Goal: Transaction & Acquisition: Book appointment/travel/reservation

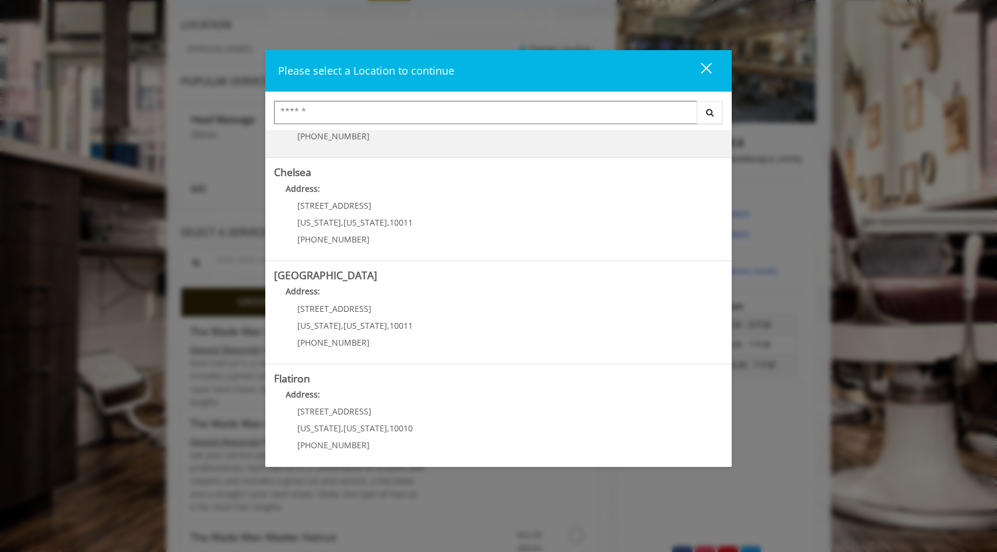
scroll to position [61, 0]
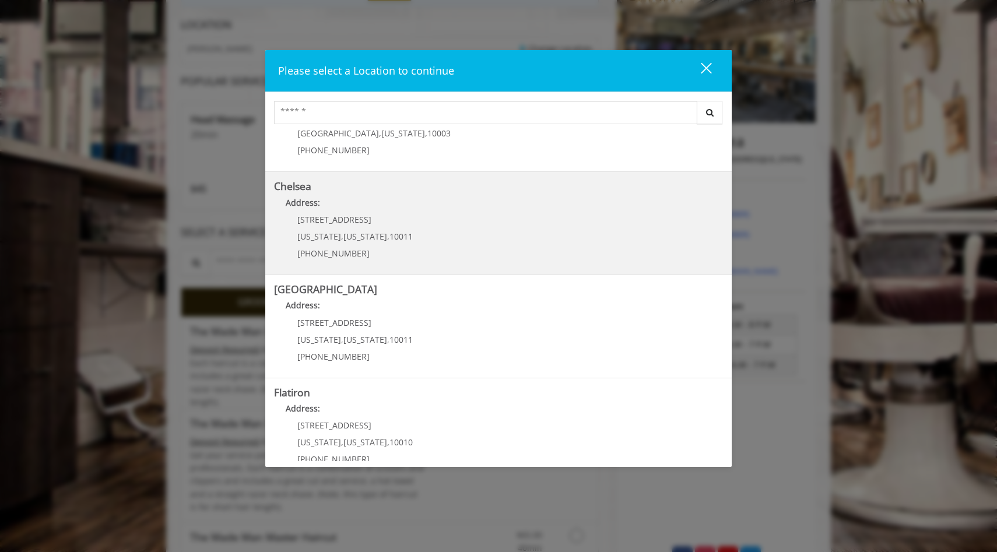
click at [286, 199] on b "Address:" at bounding box center [303, 202] width 34 height 11
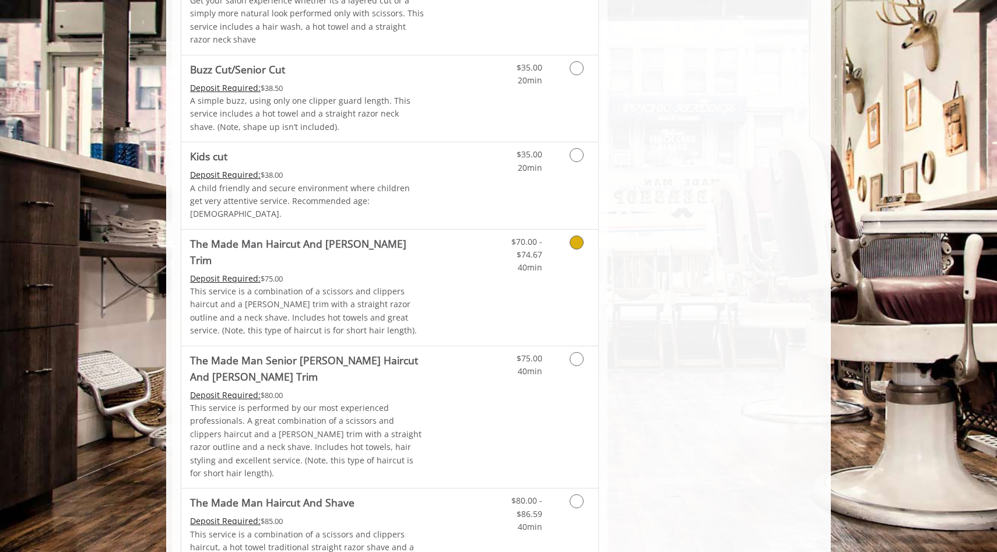
scroll to position [819, 0]
click at [575, 235] on icon "Grooming services" at bounding box center [577, 242] width 14 height 14
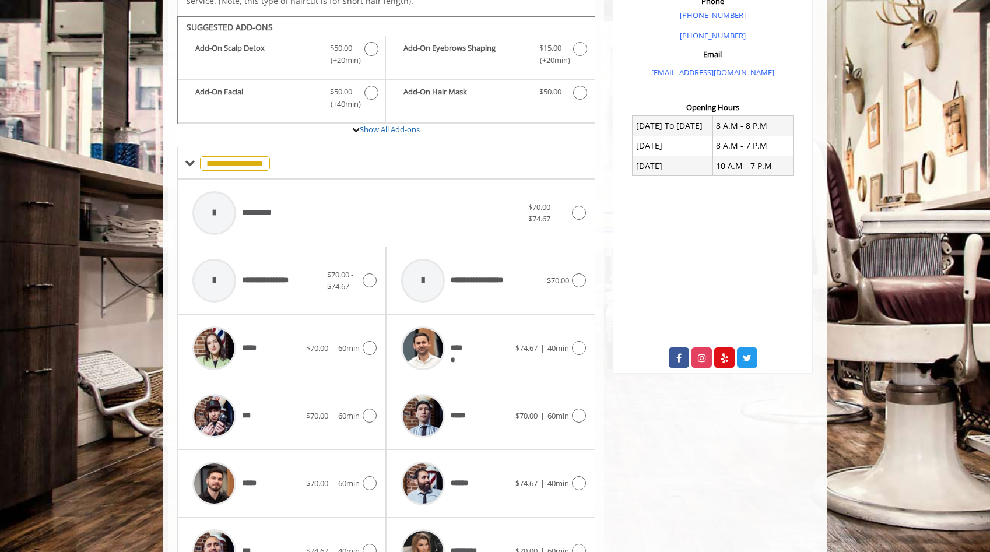
scroll to position [415, 0]
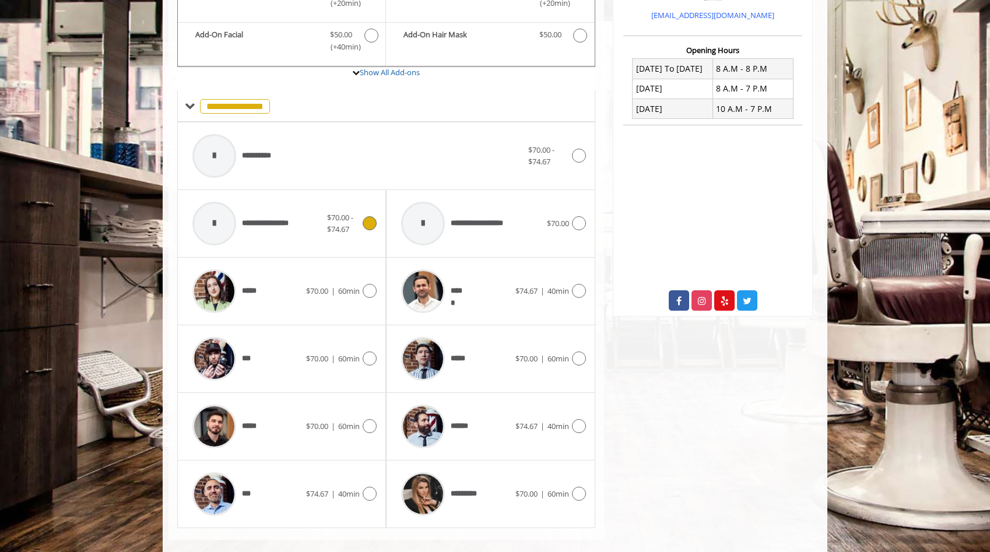
click at [369, 216] on icon at bounding box center [370, 223] width 14 height 14
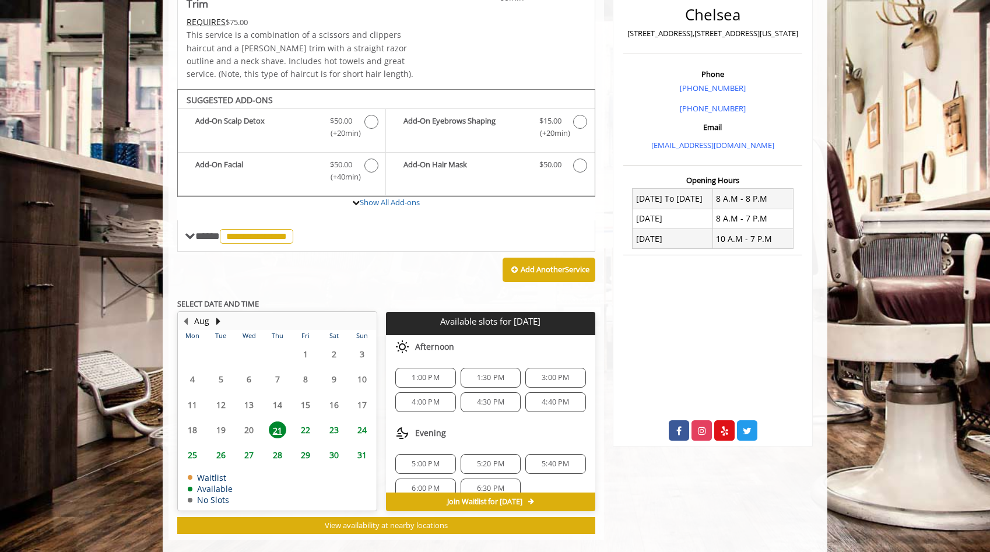
scroll to position [15, 0]
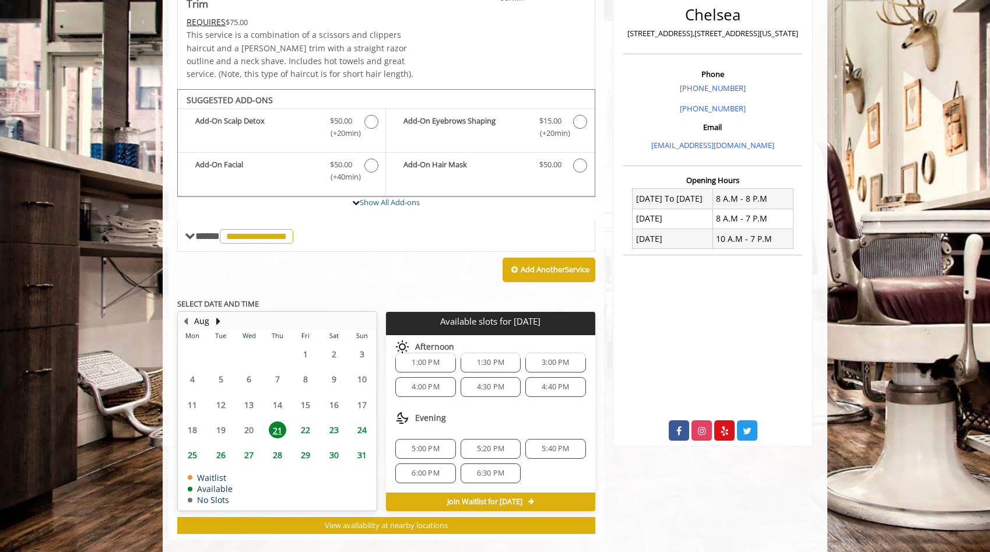
click at [307, 422] on span "22" at bounding box center [305, 430] width 17 height 17
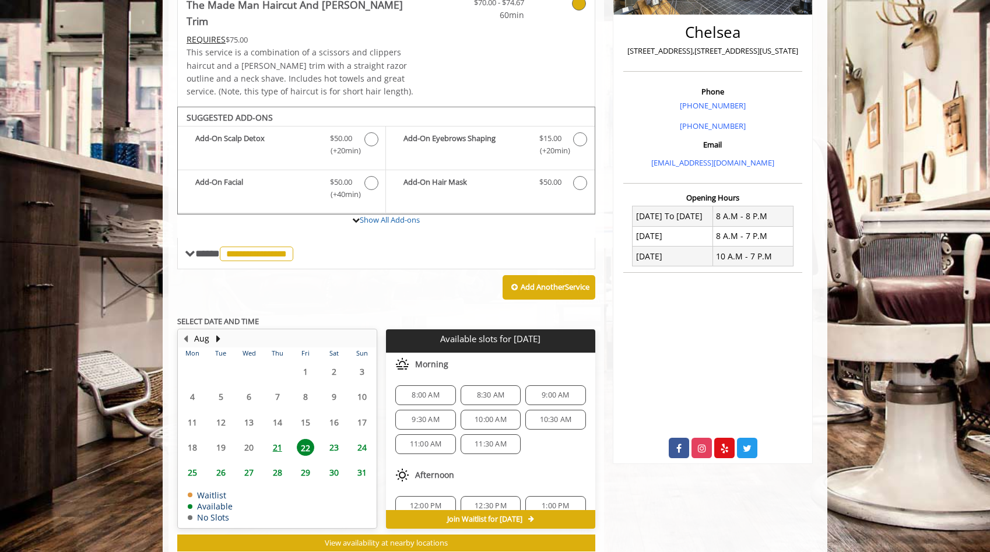
scroll to position [285, 0]
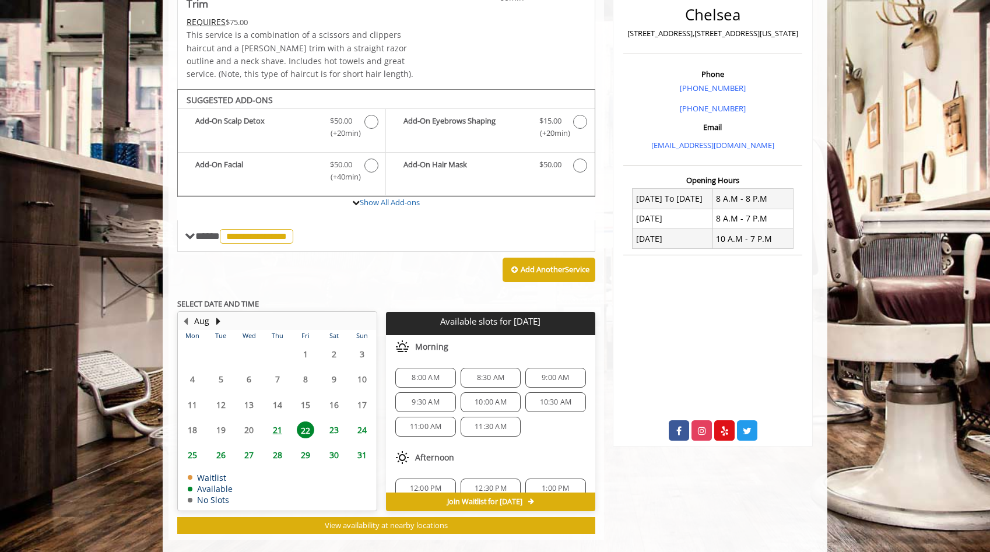
click at [425, 373] on span "8:00 AM" at bounding box center [425, 377] width 27 height 9
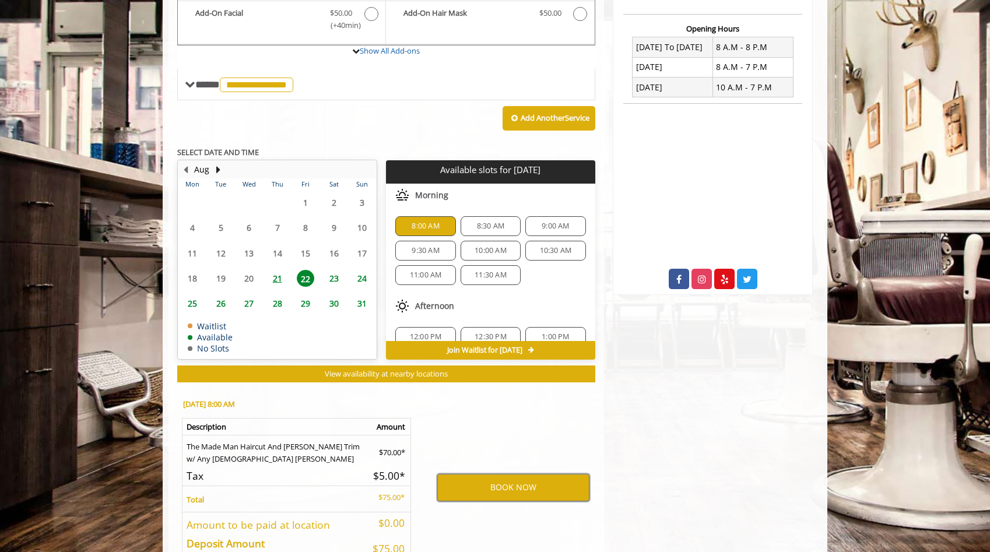
scroll to position [434, 0]
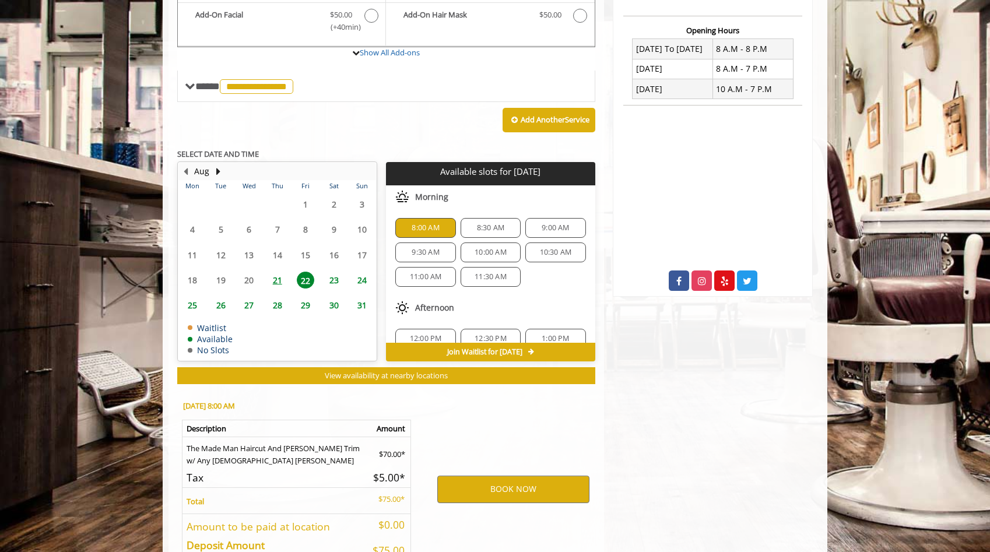
click at [275, 272] on span "21" at bounding box center [277, 280] width 17 height 17
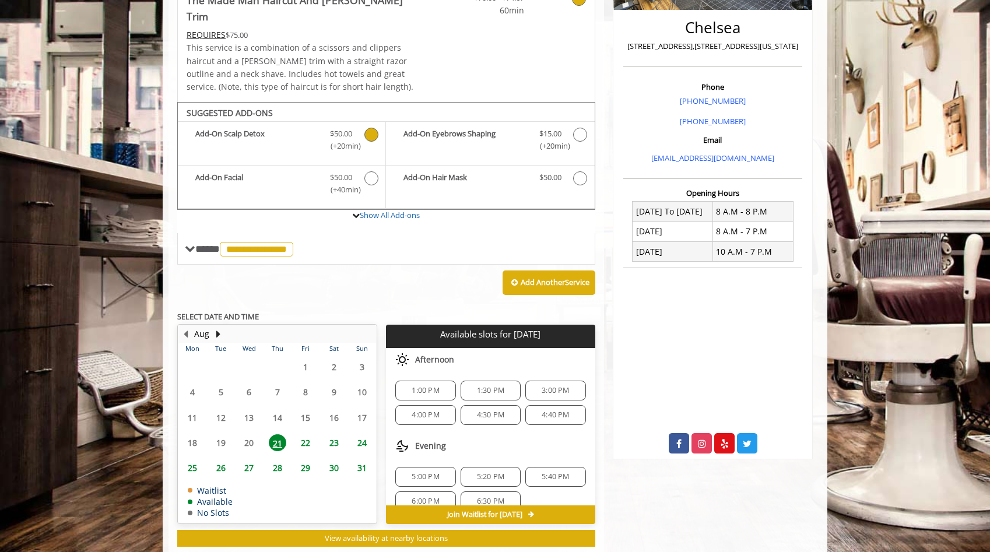
scroll to position [285, 0]
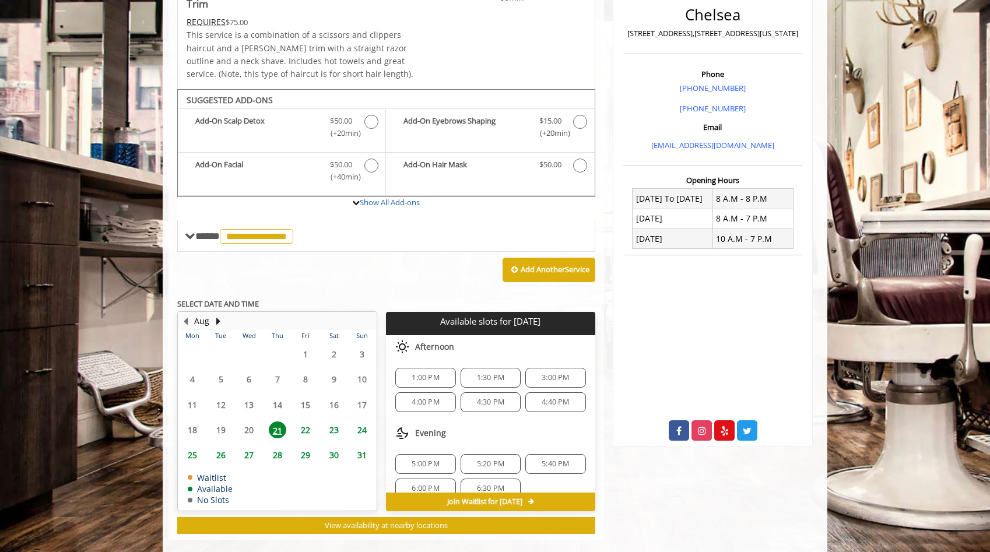
click at [304, 422] on span "22" at bounding box center [305, 430] width 17 height 17
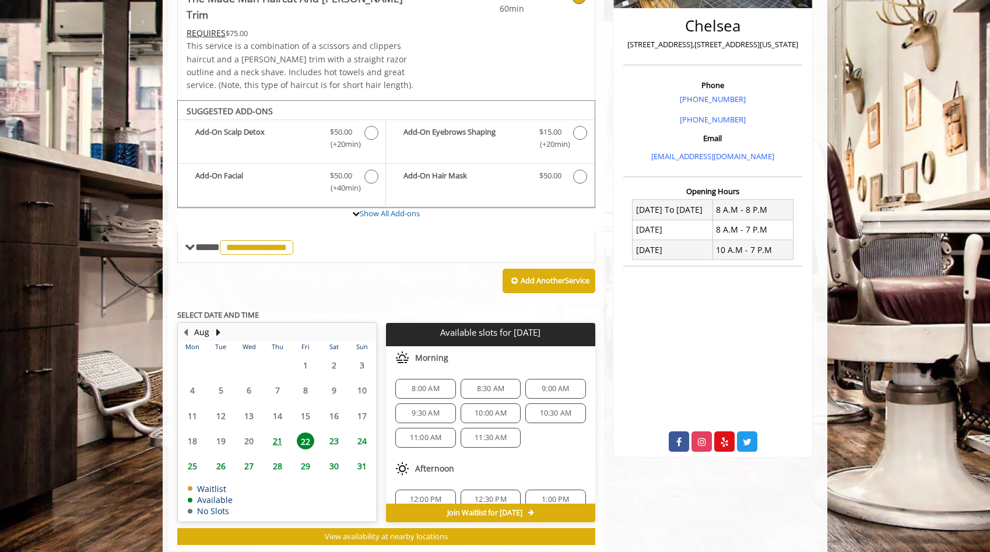
scroll to position [270, 0]
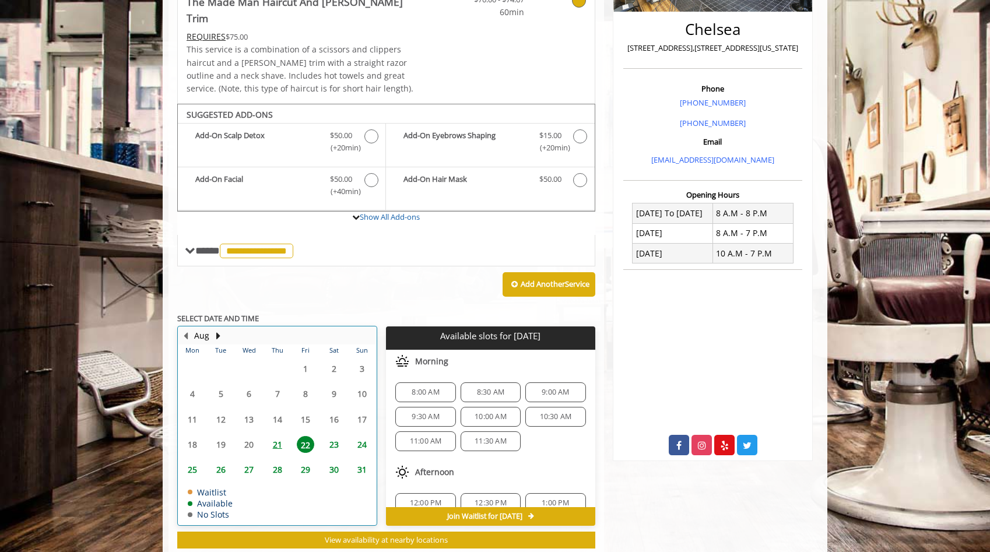
click at [246, 426] on table "Mon Tue Wed Thu Fri Sat Sun 28 29 30 31 1 2 3 4 5 6 7 8 9 10 11 12 13 14 15 16 …" at bounding box center [277, 435] width 198 height 180
click at [275, 436] on span "21" at bounding box center [277, 444] width 17 height 17
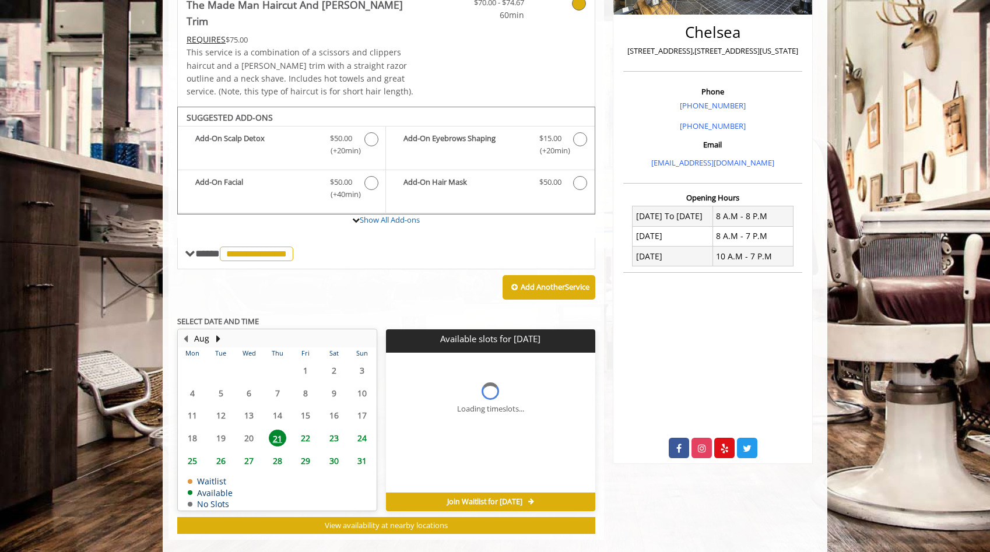
scroll to position [285, 0]
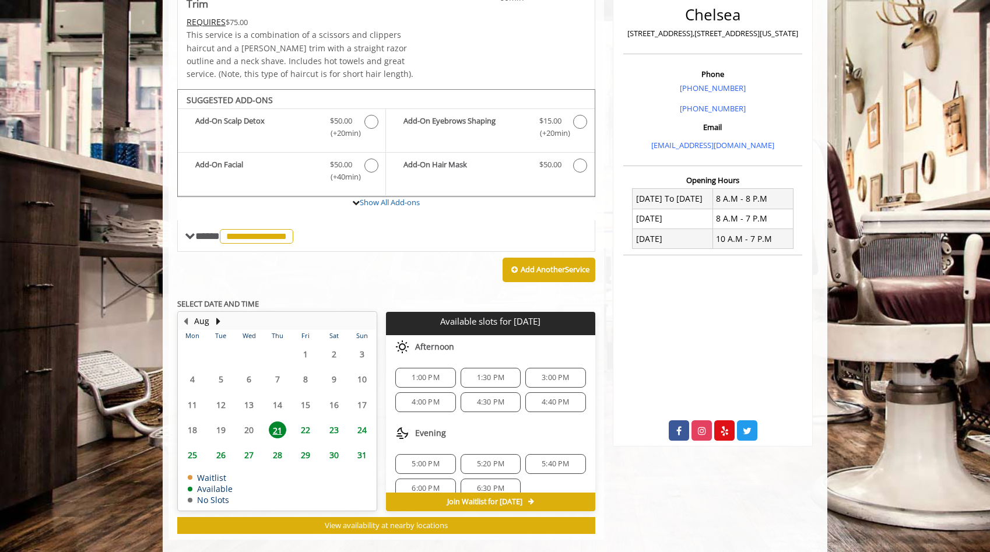
click at [496, 497] on span "Join Waitlist for Thu, Aug 21 2025" at bounding box center [484, 501] width 75 height 9
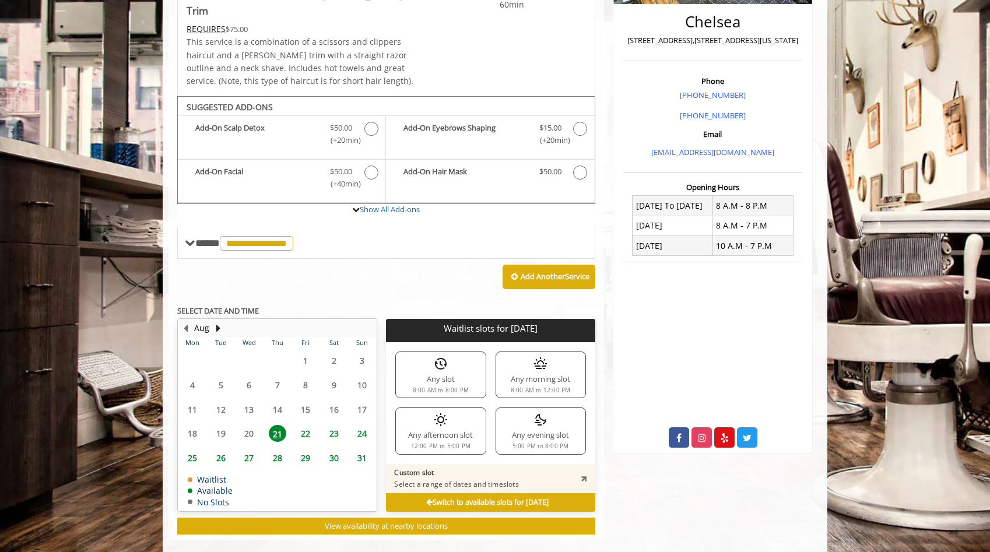
click at [374, 259] on div "Add Another Service" at bounding box center [386, 277] width 418 height 36
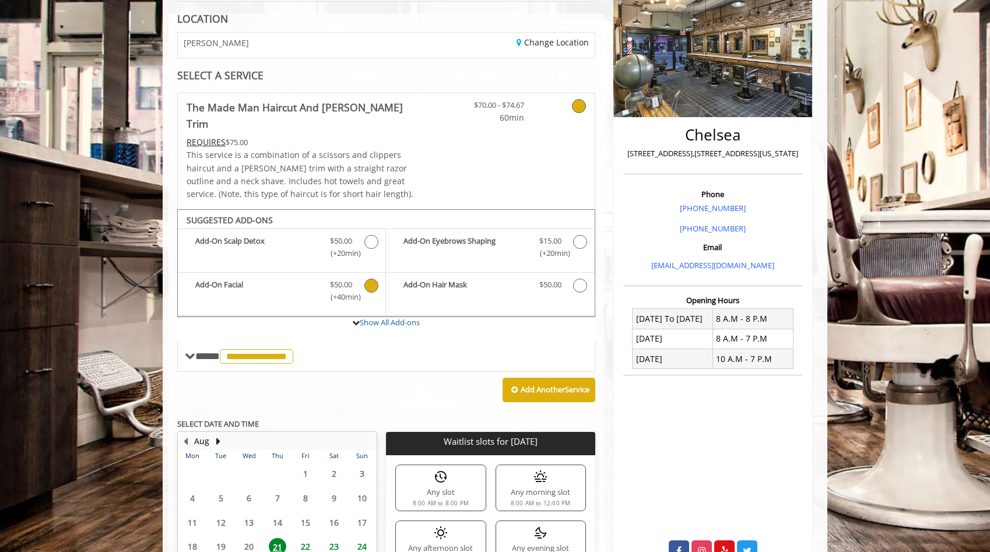
scroll to position [163, 0]
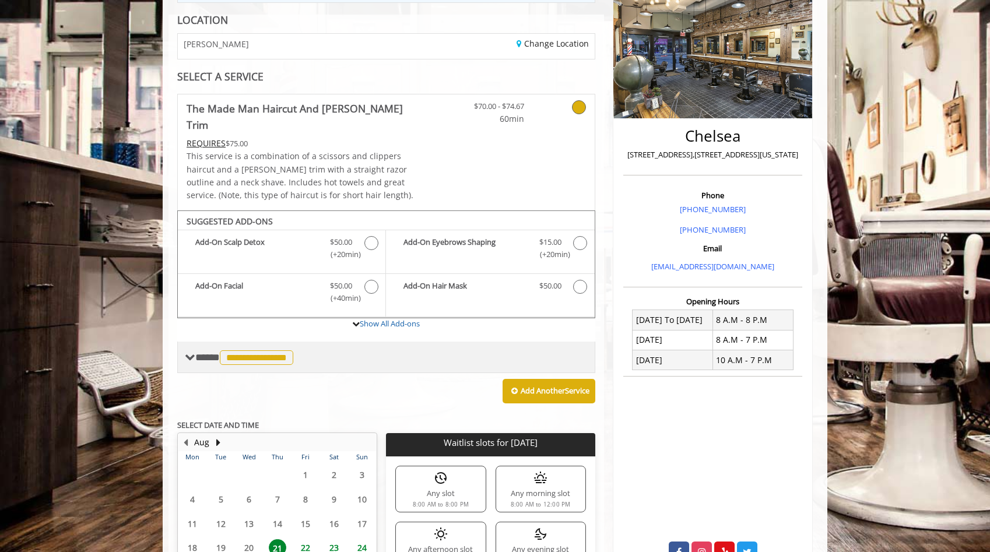
click at [194, 352] on span at bounding box center [190, 357] width 10 height 10
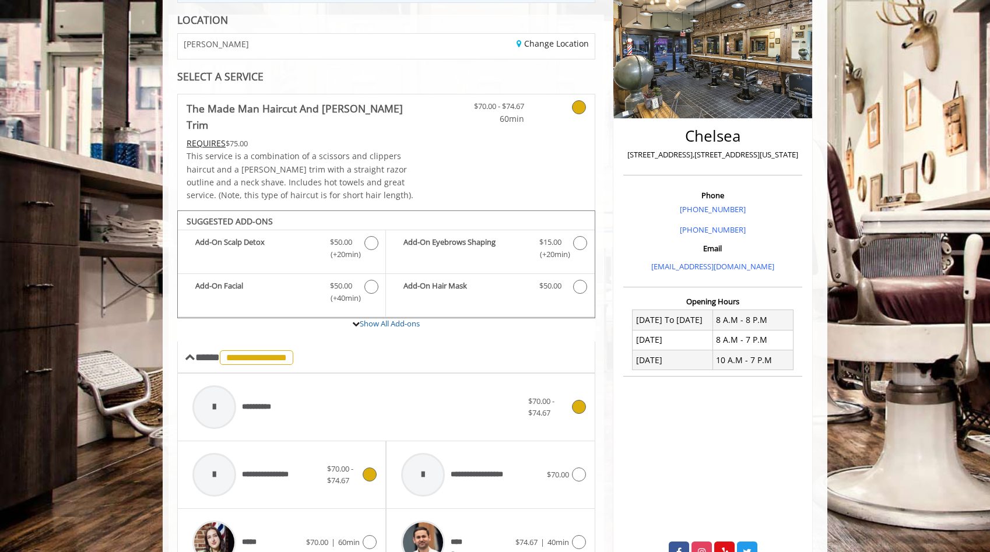
click at [264, 401] on span "**********" at bounding box center [262, 407] width 40 height 12
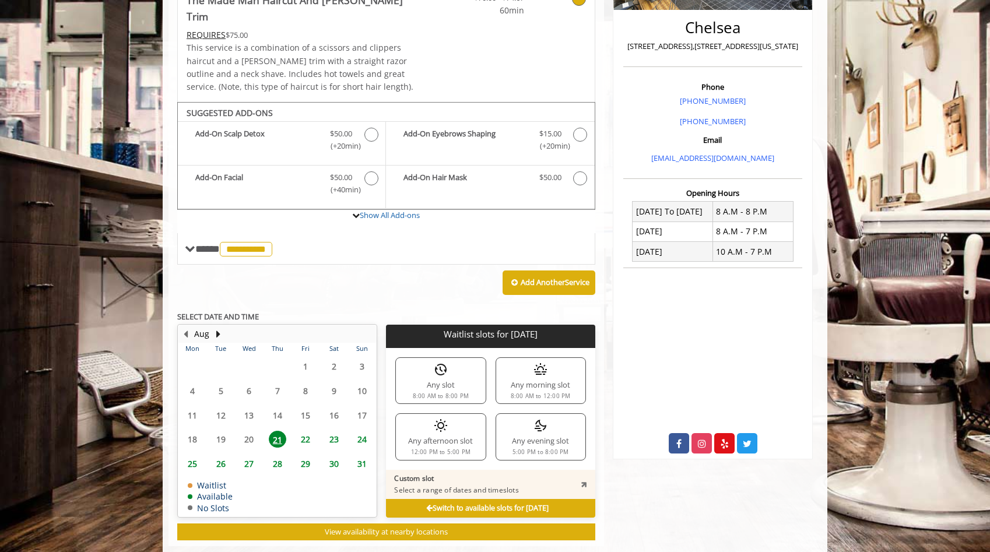
click at [279, 458] on table "Mon Tue Wed Thu Fri Sat Sun 28 29 30 31 1 2 3 4 5 6 7 8 9 10 11 12 13 14 15 16 …" at bounding box center [277, 430] width 198 height 174
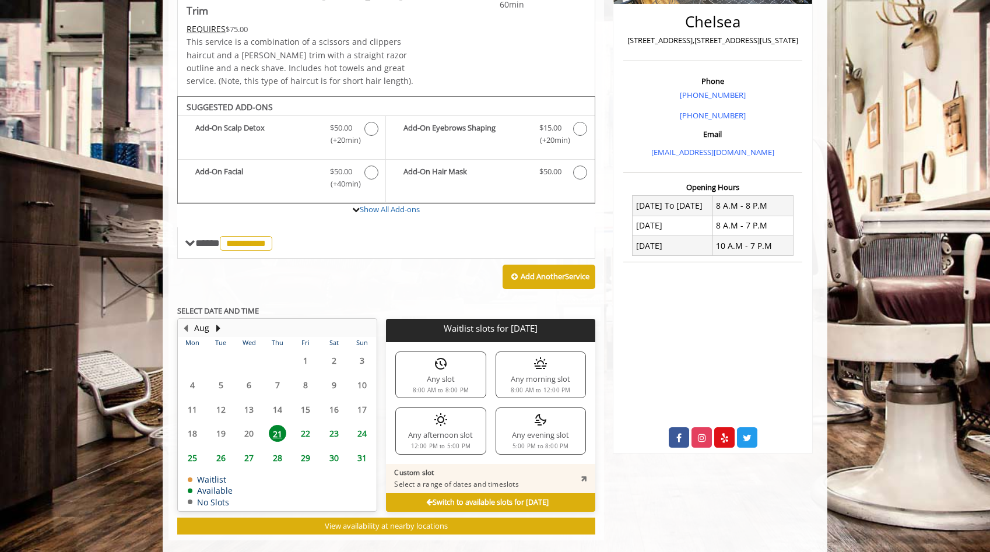
click at [584, 473] on icon at bounding box center [584, 478] width 10 height 10
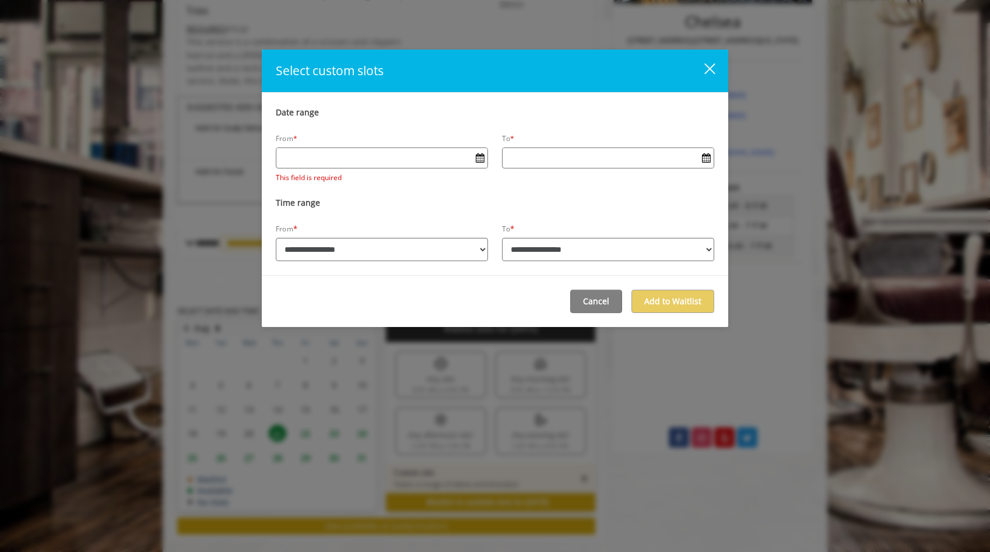
click at [711, 72] on div "close" at bounding box center [702, 70] width 23 height 17
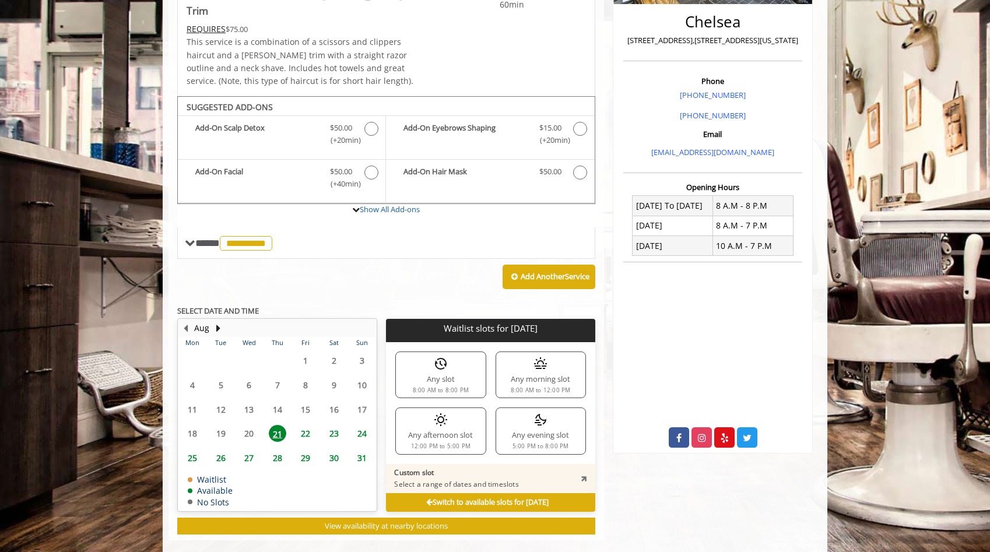
click at [430, 493] on div "Switch to available slots for Thu, Aug 21 2025" at bounding box center [490, 502] width 209 height 19
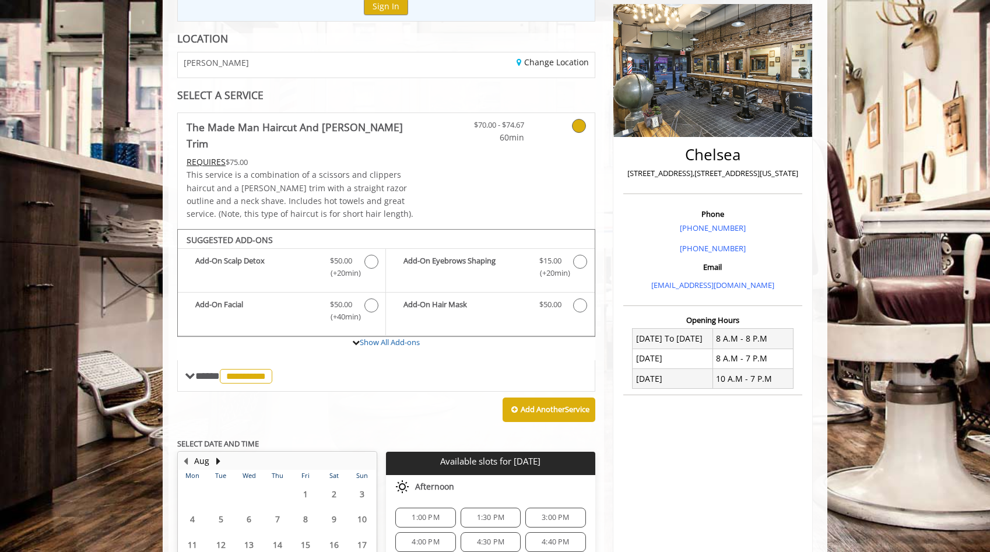
scroll to position [136, 0]
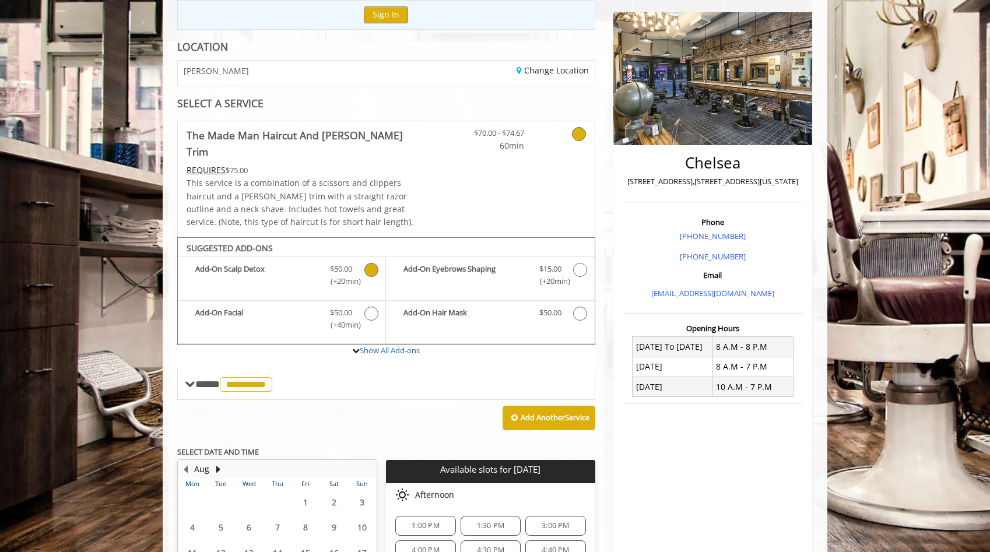
click at [369, 263] on icon "The Made Man Haircut And Beard Trim Add-onS" at bounding box center [371, 270] width 14 height 14
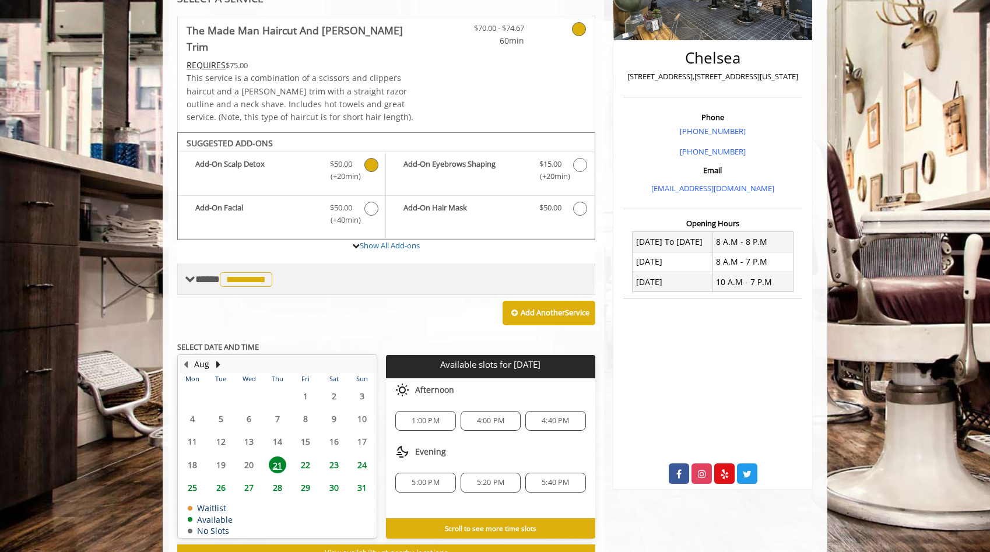
scroll to position [268, 0]
